Goal: Task Accomplishment & Management: Manage account settings

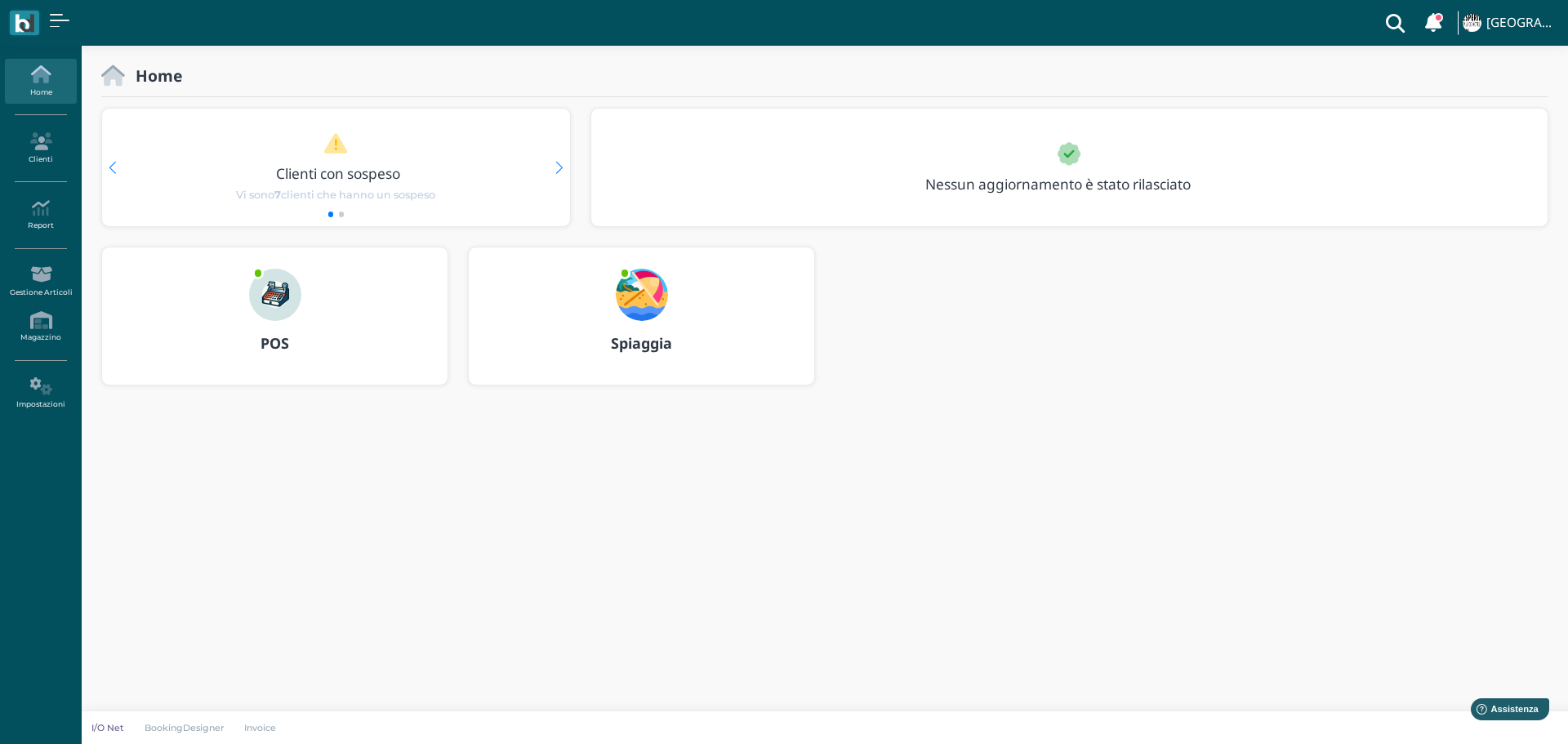
click at [621, 288] on img at bounding box center [642, 295] width 52 height 52
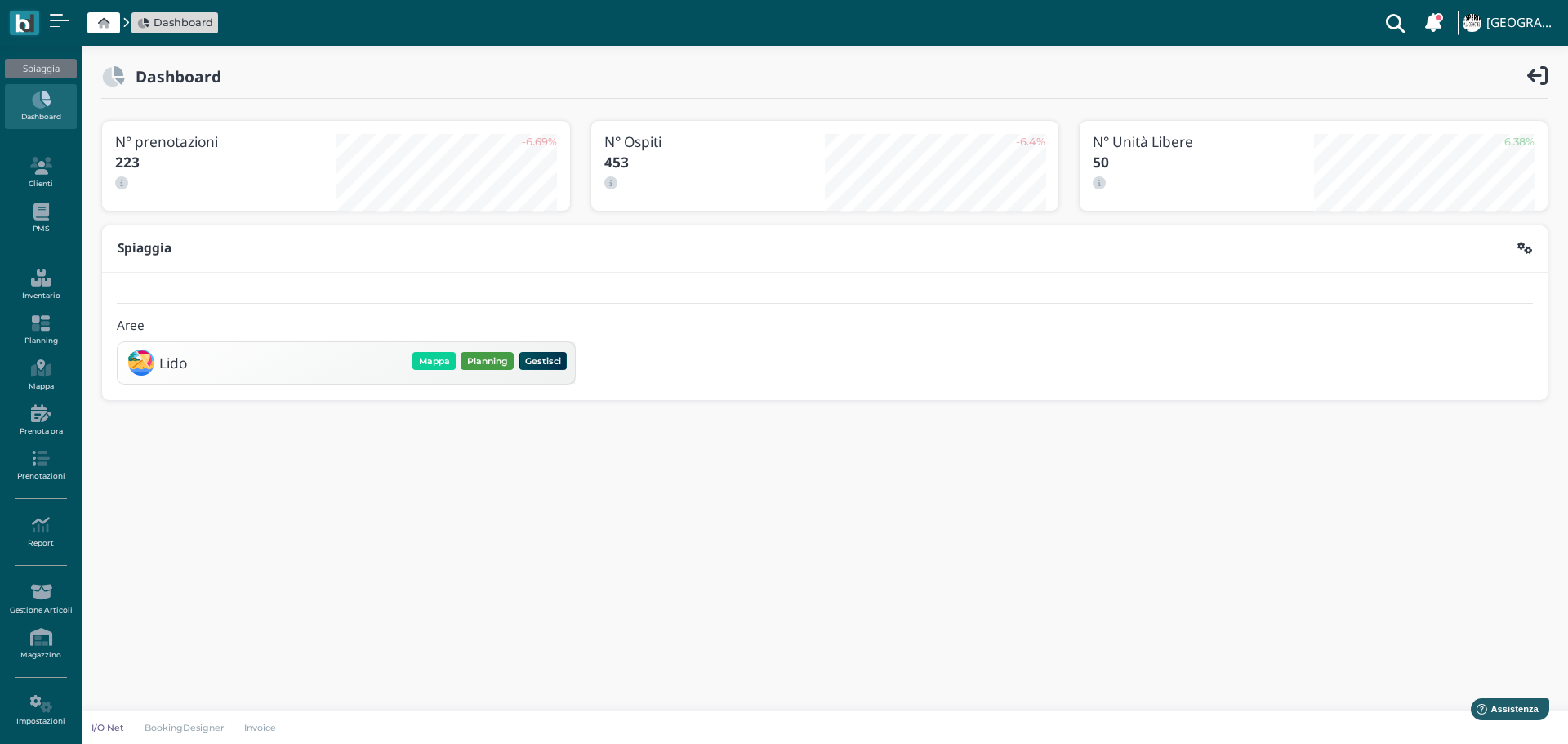
drag, startPoint x: 489, startPoint y: 360, endPoint x: 572, endPoint y: 372, distance: 83.9
click at [489, 359] on button "Planning" at bounding box center [487, 361] width 53 height 18
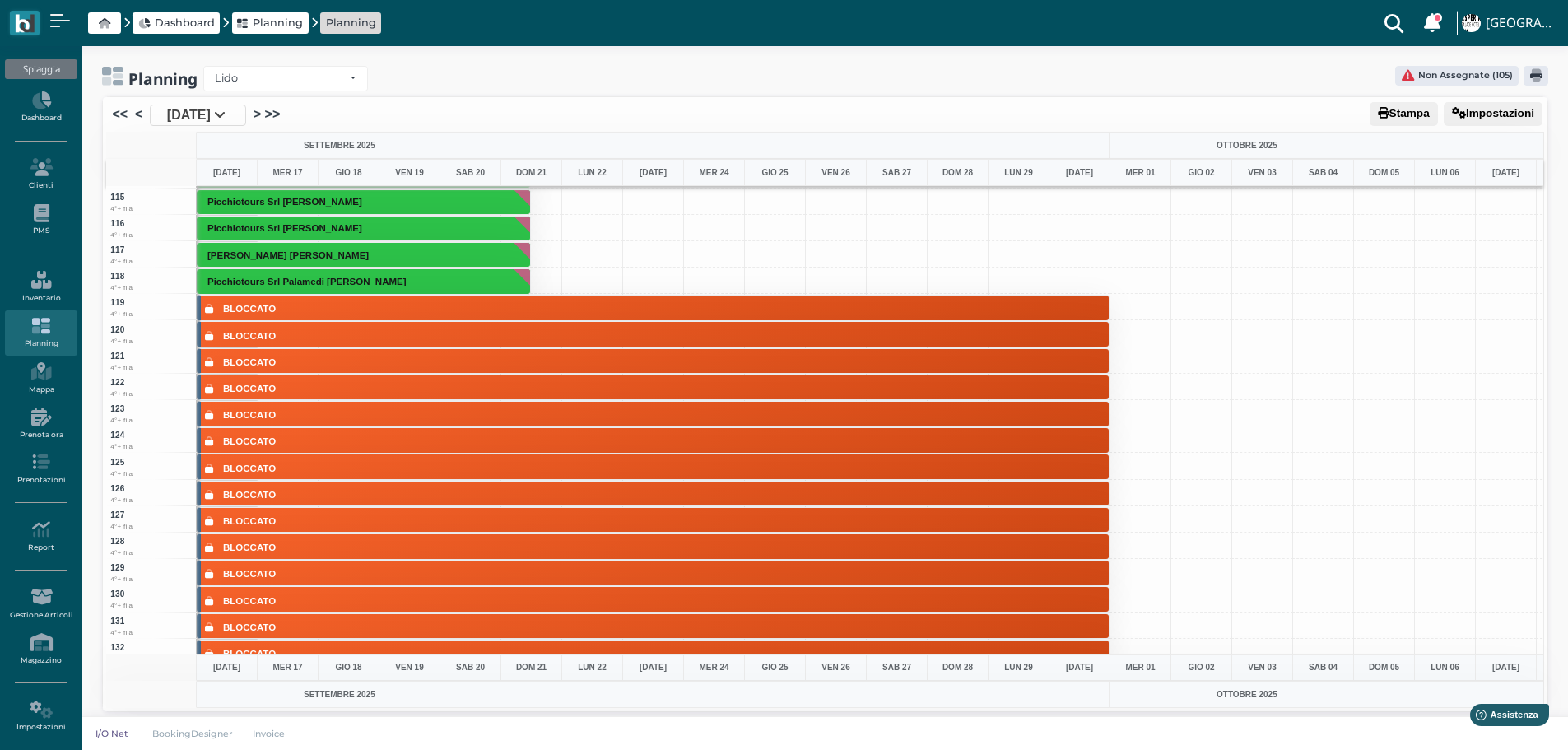
scroll to position [2634, 0]
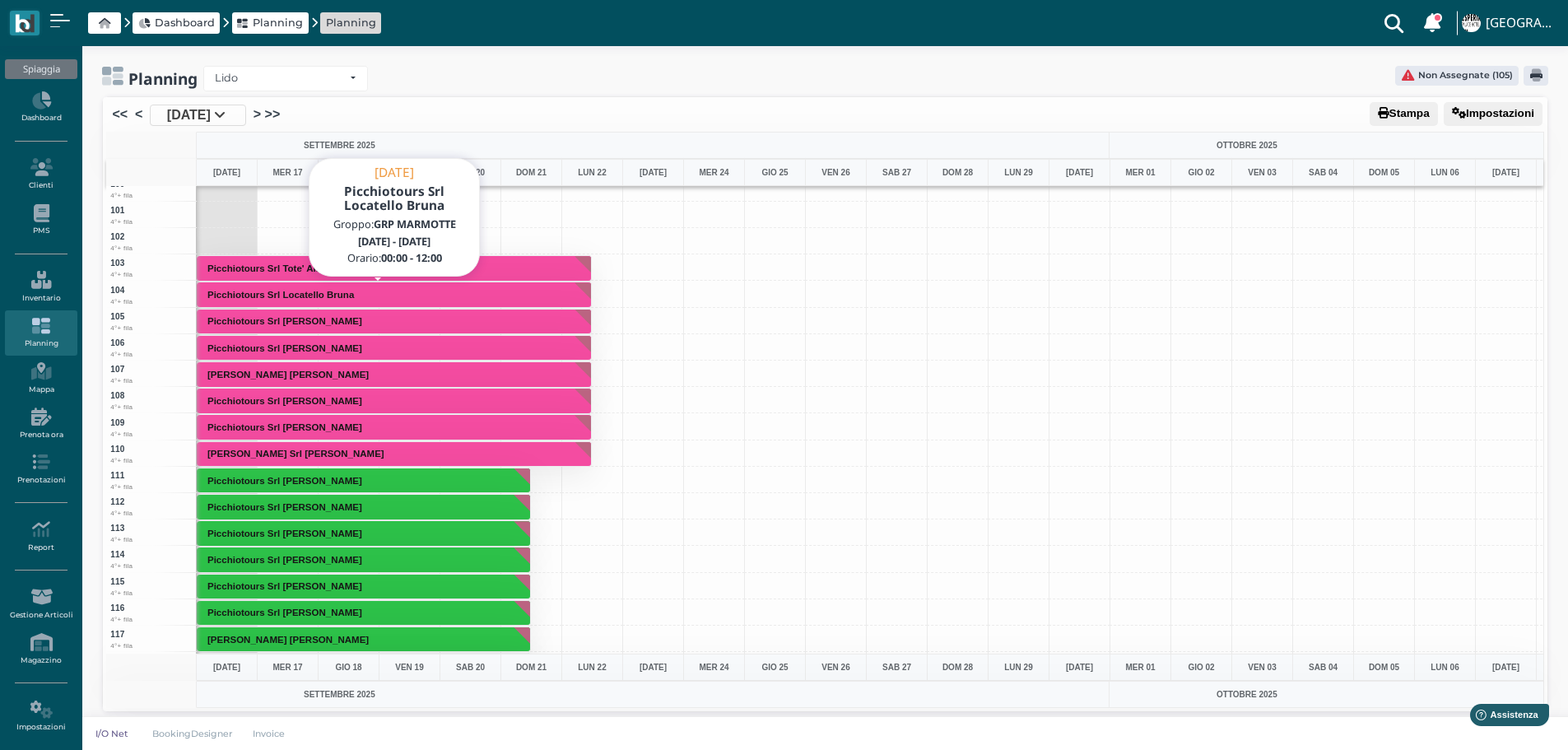
click at [387, 295] on button "Picchiotours Srl Locatello Bruna" at bounding box center [394, 295] width 395 height 26
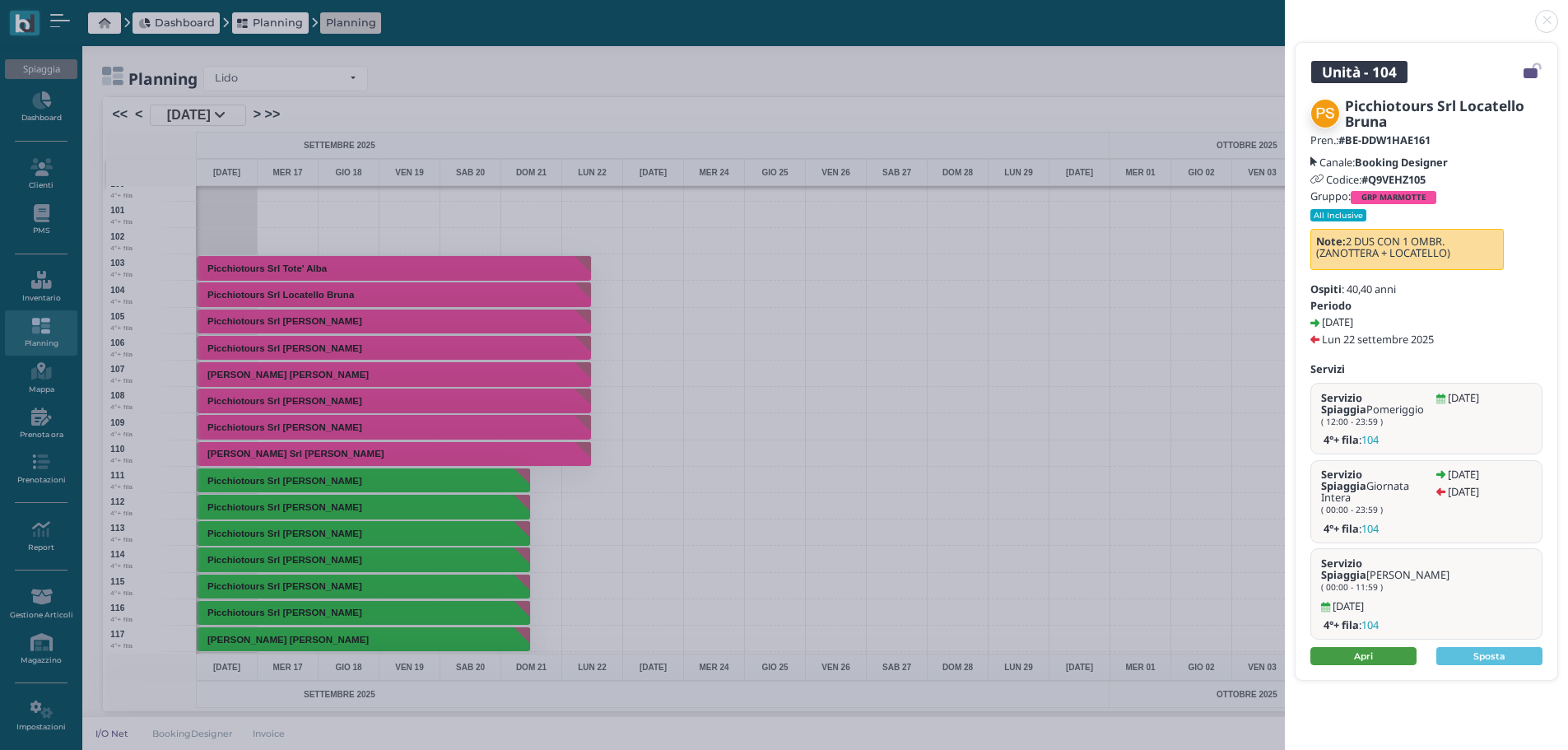
click at [1387, 647] on link "Apri" at bounding box center [1364, 656] width 106 height 18
click at [1285, 12] on link at bounding box center [1285, 12] width 0 height 0
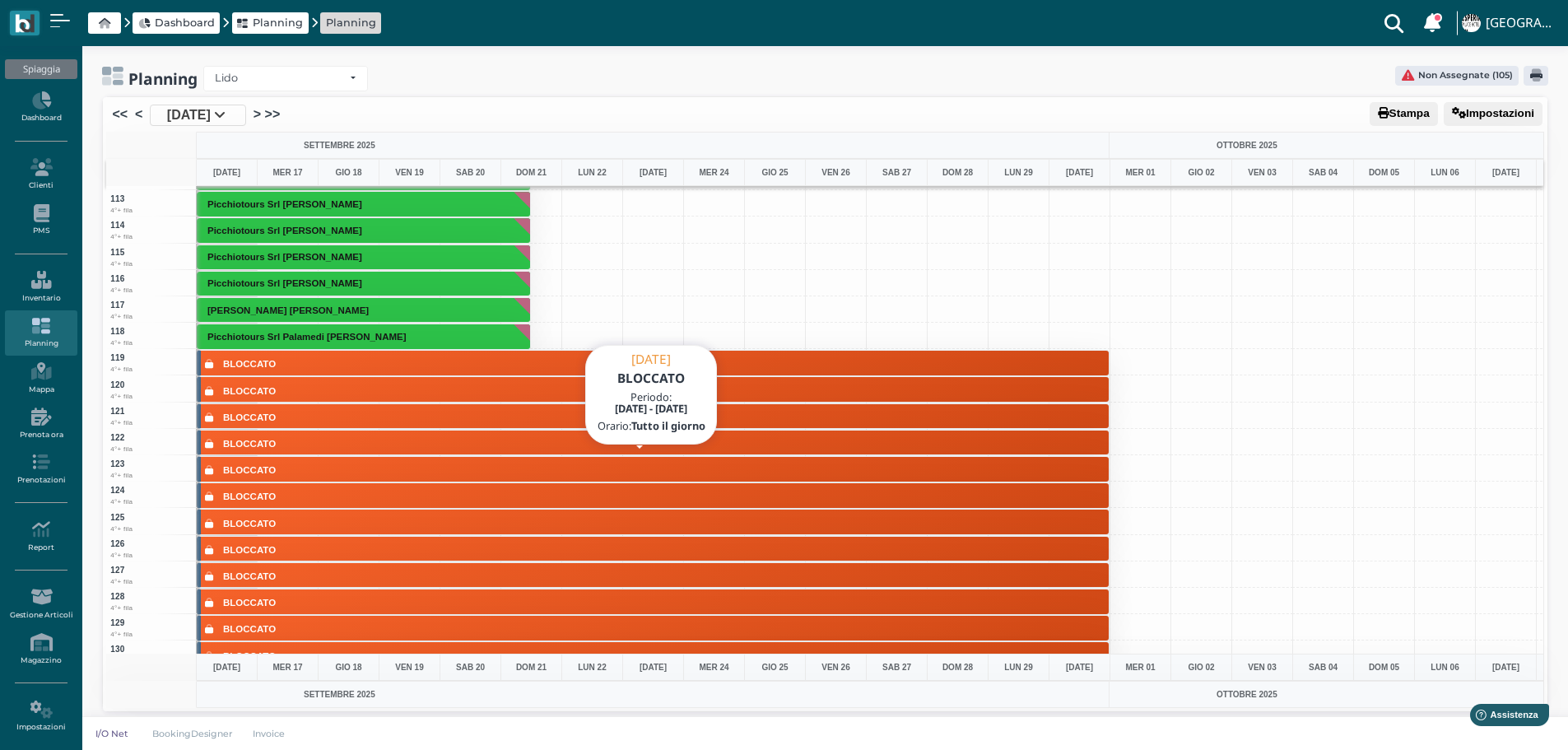
scroll to position [3374, 0]
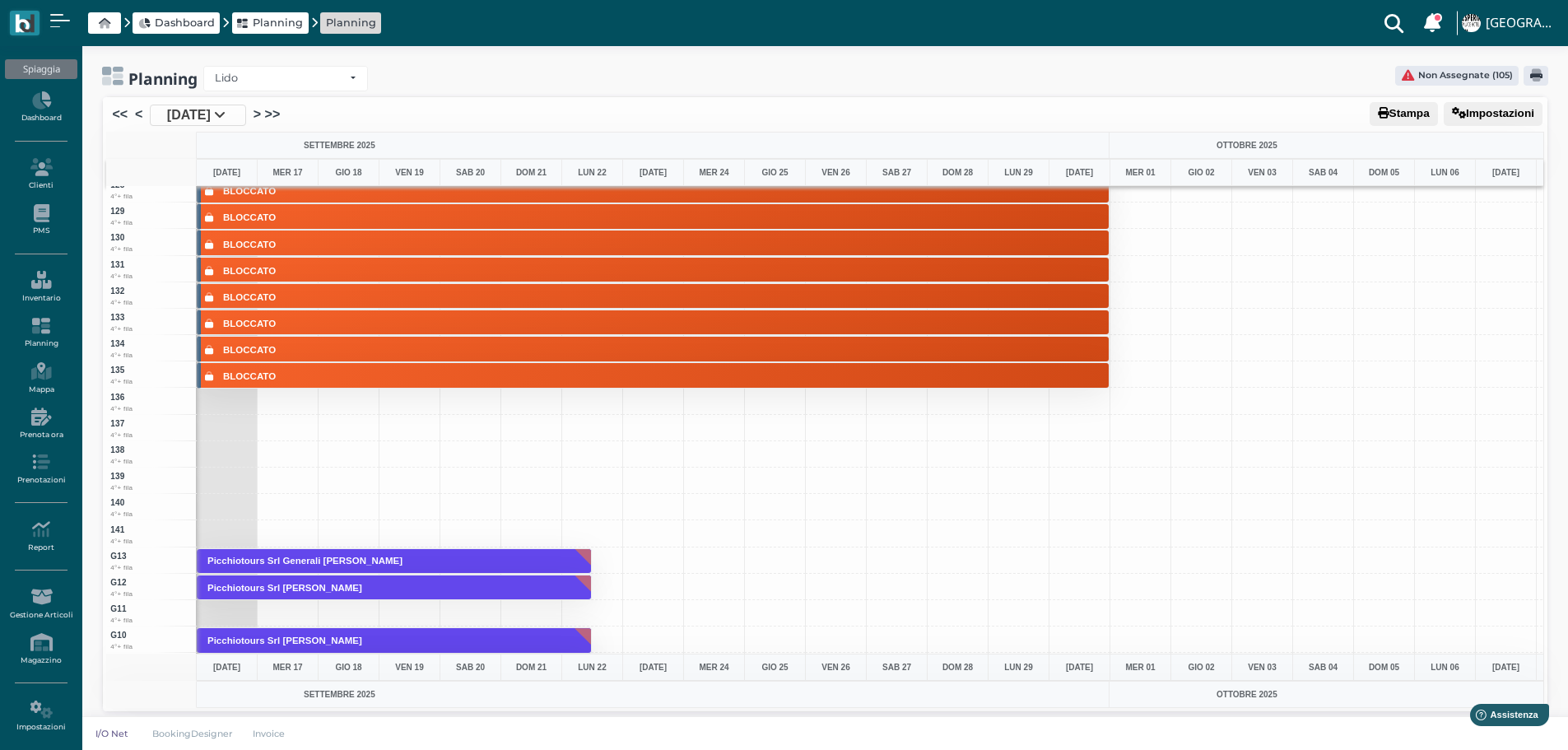
click at [143, 115] on li "<" at bounding box center [139, 115] width 15 height 21
click at [144, 115] on li "<" at bounding box center [139, 115] width 15 height 21
click at [135, 114] on link "<" at bounding box center [138, 115] width 7 height 20
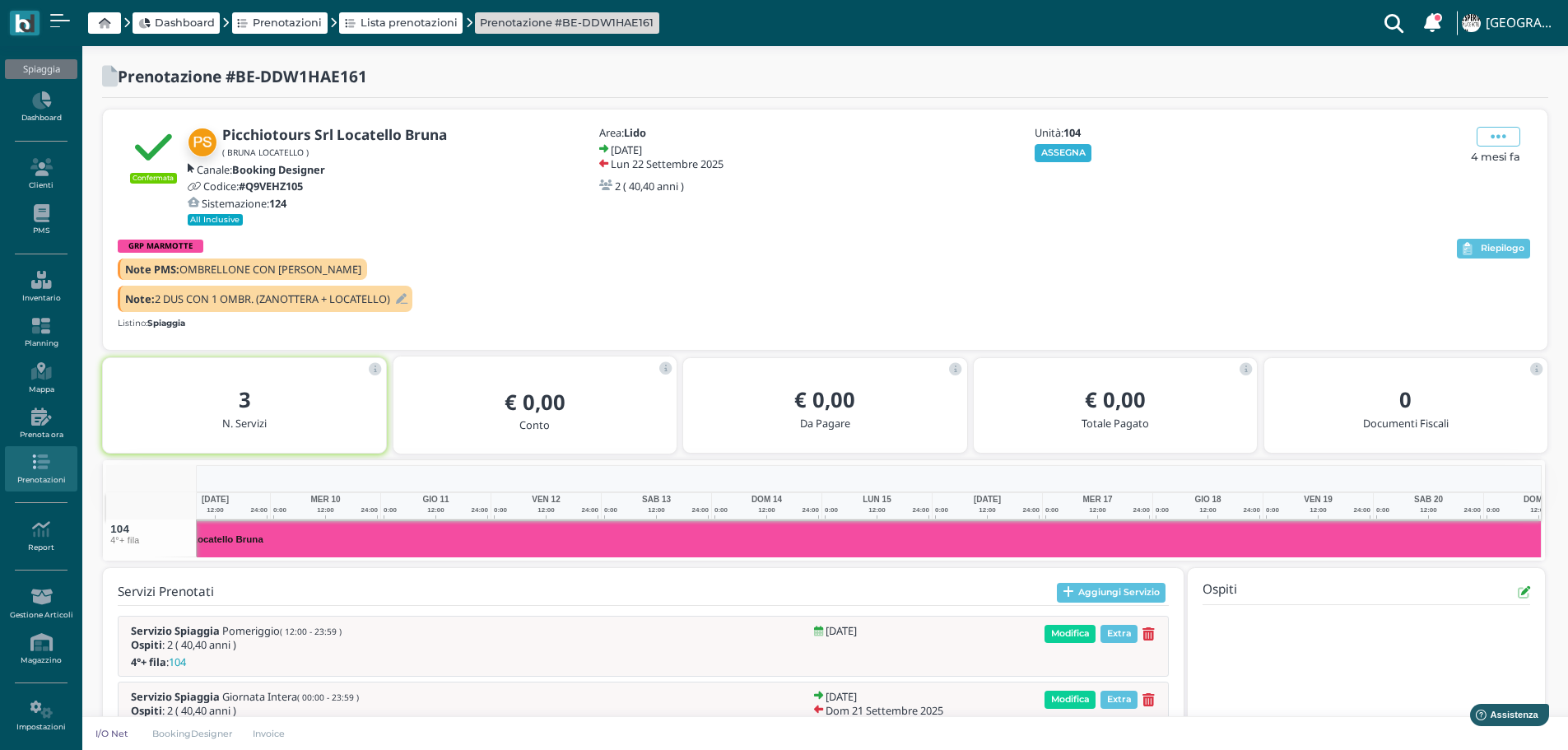
click at [1089, 153] on button "ASSEGNA" at bounding box center [1063, 153] width 57 height 18
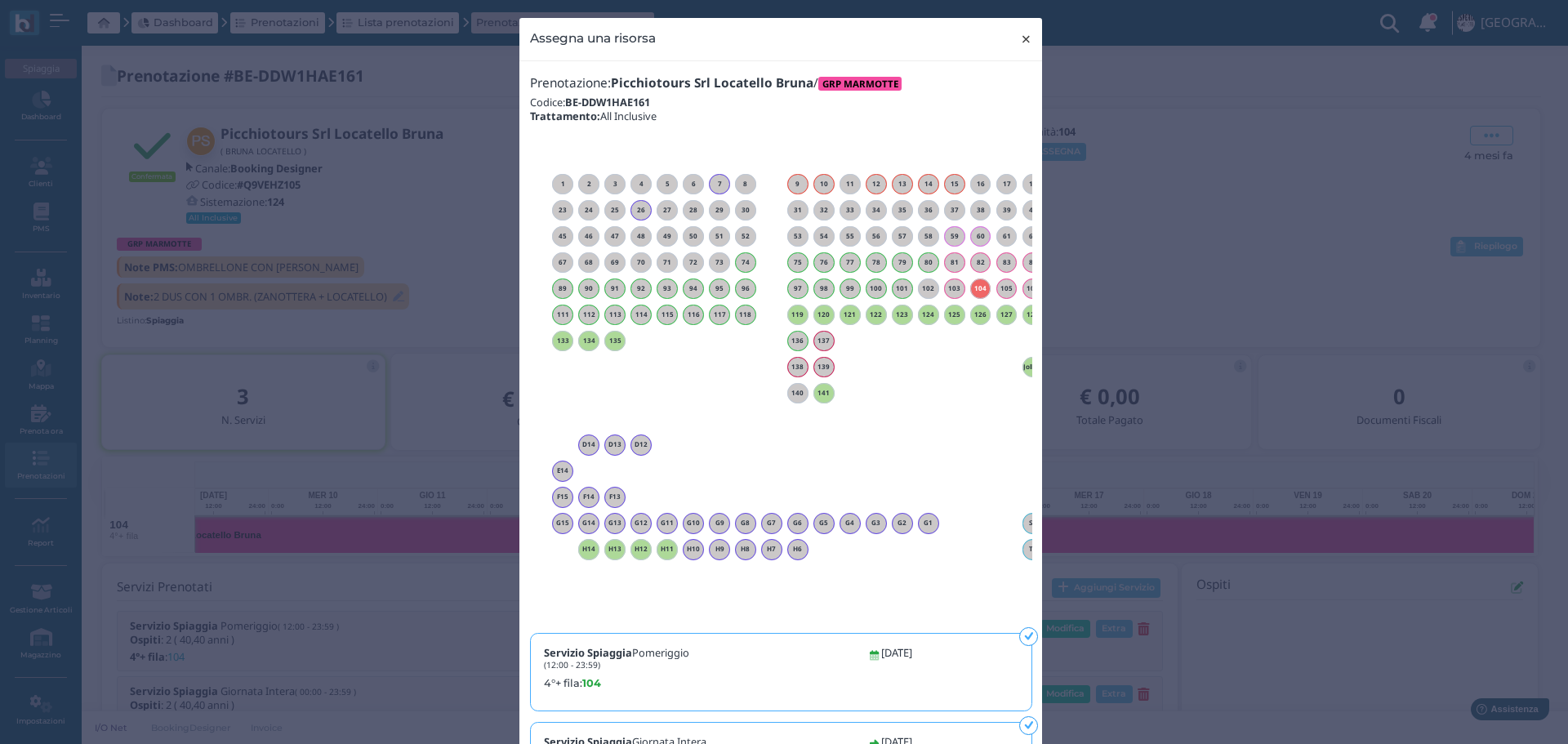
click at [1020, 38] on span "×" at bounding box center [1026, 39] width 12 height 21
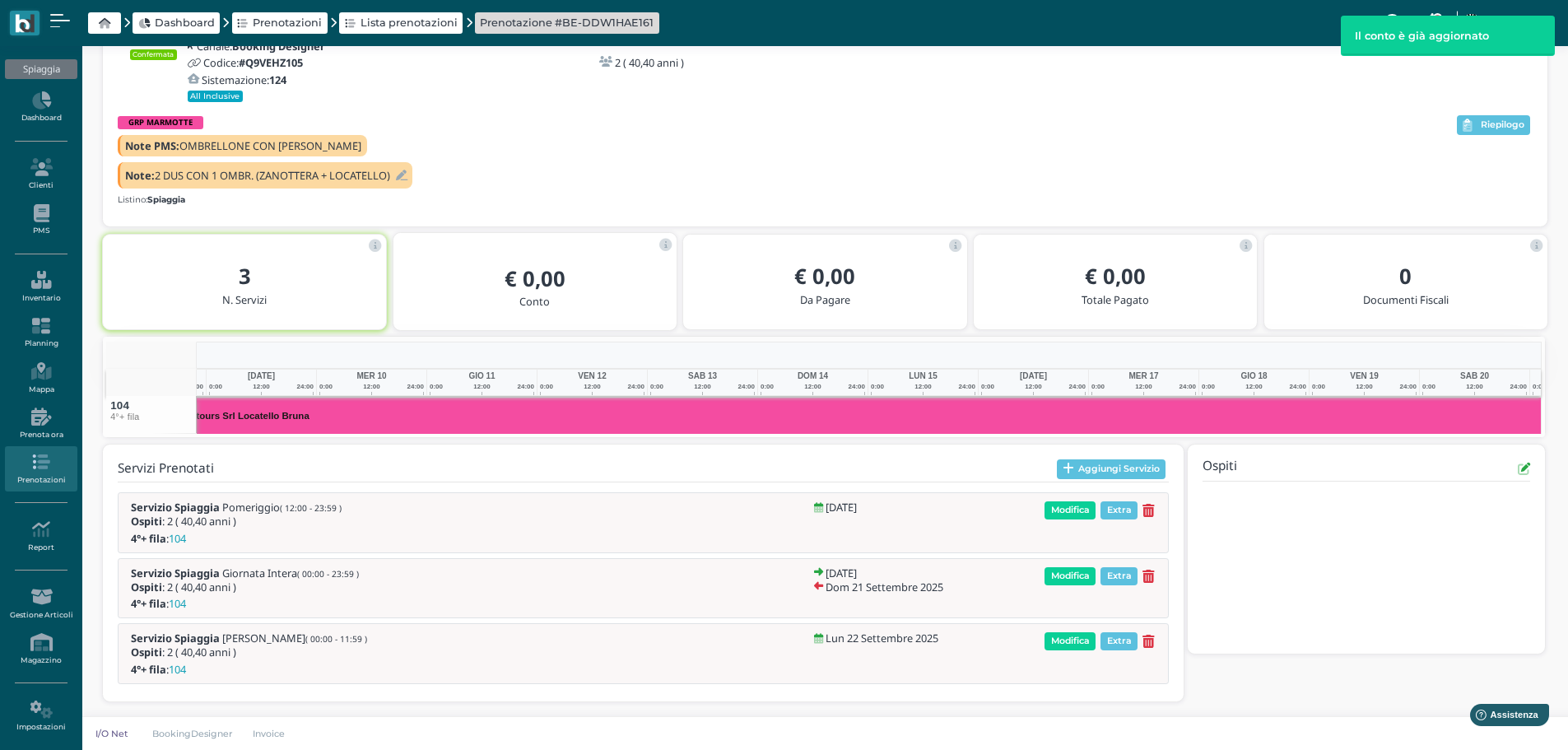
scroll to position [0, 257]
